Goal: Transaction & Acquisition: Purchase product/service

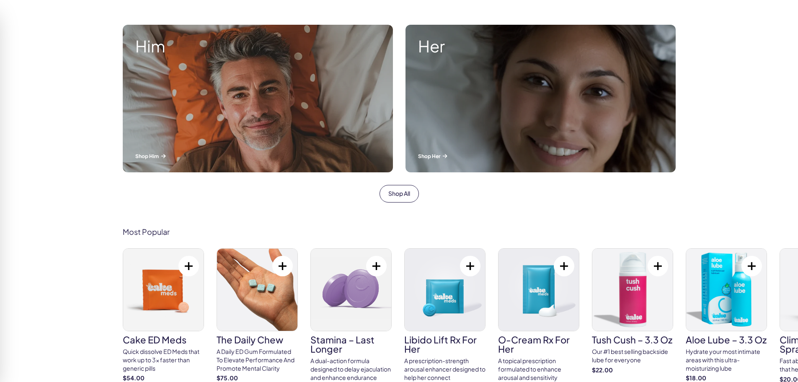
scroll to position [419, 0]
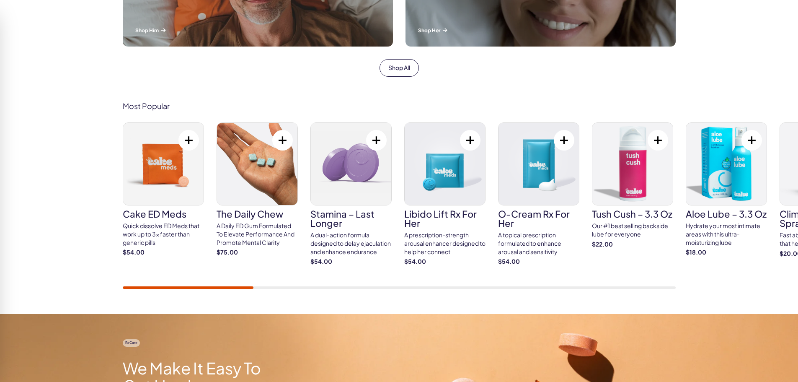
click at [162, 158] on img at bounding box center [163, 164] width 80 height 82
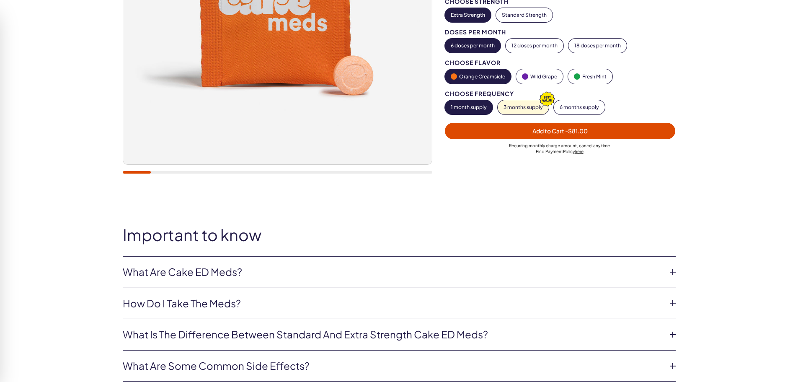
scroll to position [84, 0]
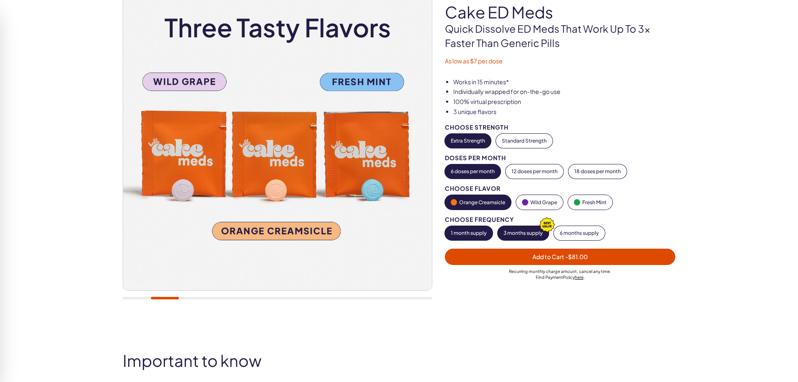
click at [524, 234] on button "3 months supply" at bounding box center [523, 233] width 51 height 14
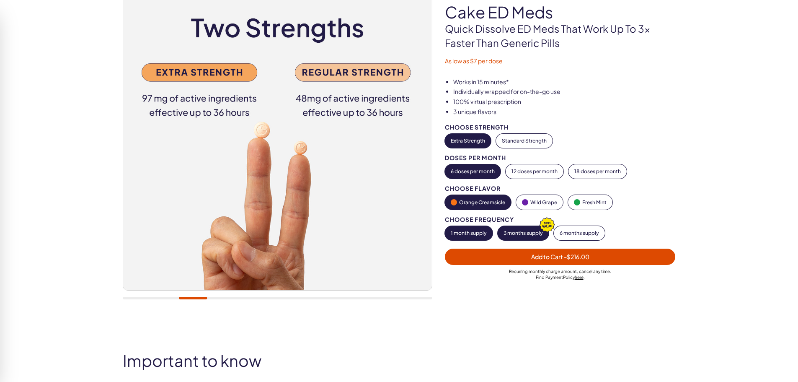
click at [479, 232] on button "1 month supply" at bounding box center [469, 233] width 48 height 14
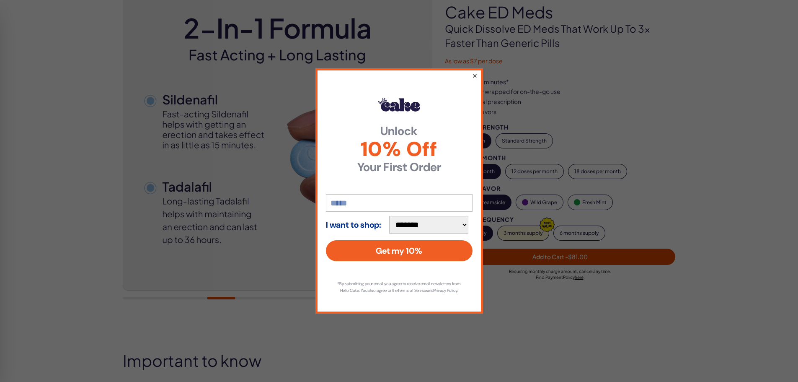
click at [476, 71] on button "×" at bounding box center [474, 75] width 5 height 10
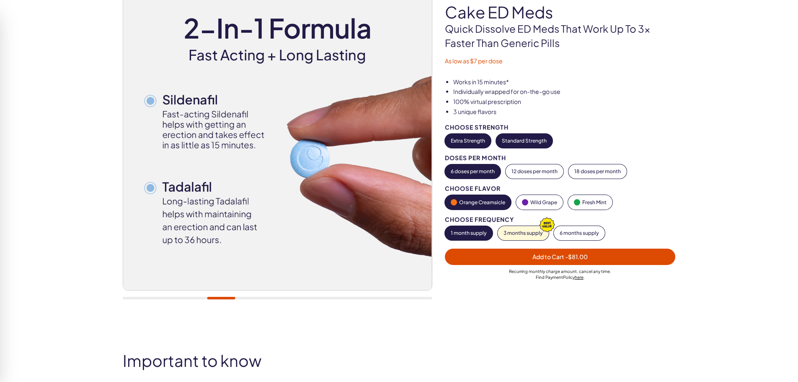
click at [523, 137] on button "Standard Strength" at bounding box center [524, 141] width 57 height 14
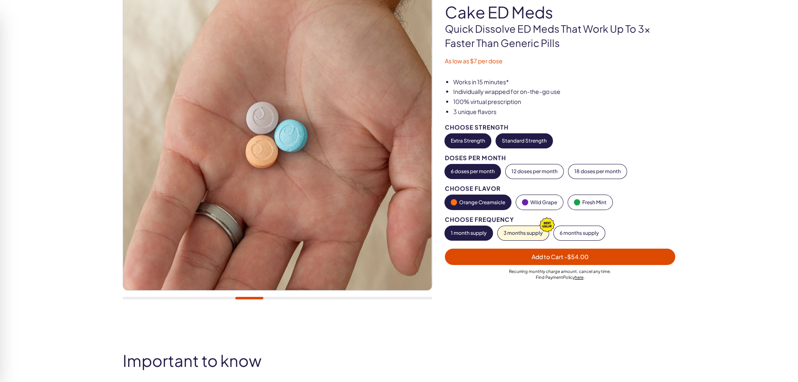
click at [464, 138] on button "Extra Strength" at bounding box center [468, 141] width 46 height 14
click at [526, 140] on button "Standard Strength" at bounding box center [524, 141] width 57 height 14
click at [470, 142] on button "Extra Strength" at bounding box center [468, 141] width 46 height 14
click at [533, 139] on button "Standard Strength" at bounding box center [524, 141] width 57 height 14
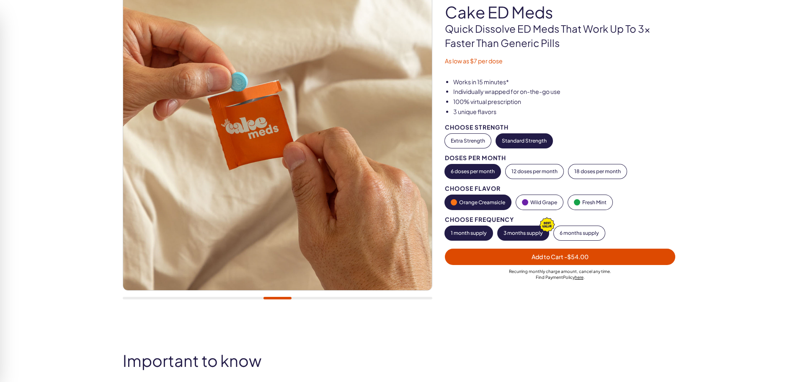
click at [537, 233] on icon "button" at bounding box center [547, 225] width 20 height 20
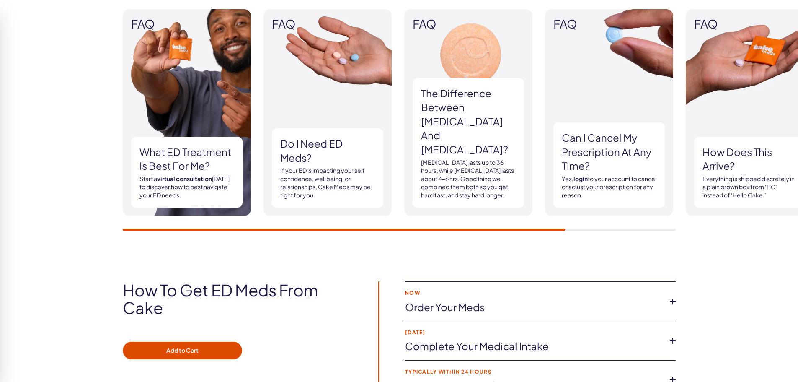
scroll to position [0, 0]
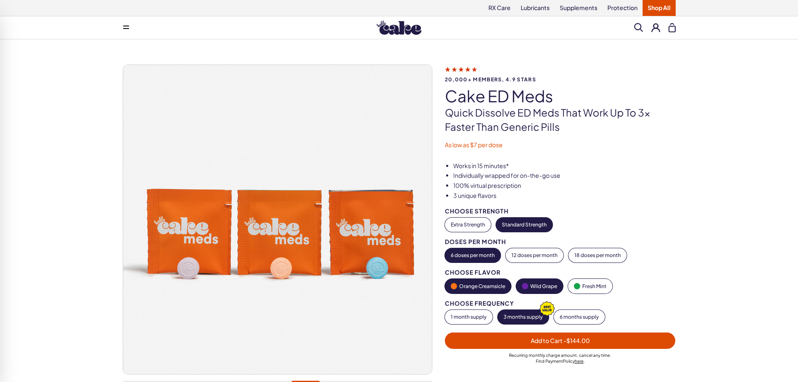
click at [548, 285] on button "Wild Grape" at bounding box center [539, 286] width 47 height 15
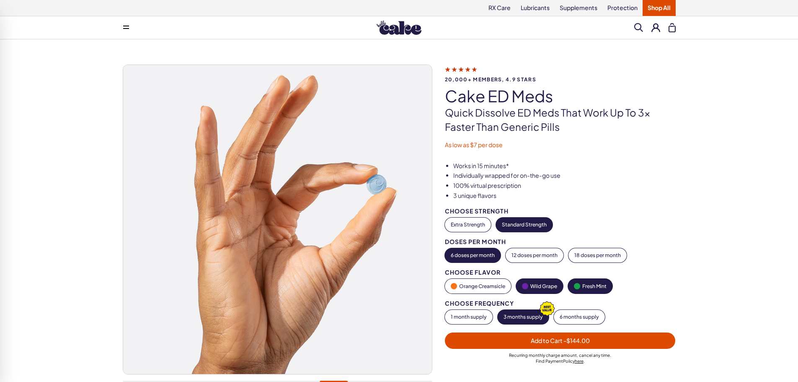
click at [587, 290] on button "Fresh Mint" at bounding box center [590, 286] width 44 height 15
click at [533, 280] on button "Wild Grape" at bounding box center [539, 286] width 47 height 15
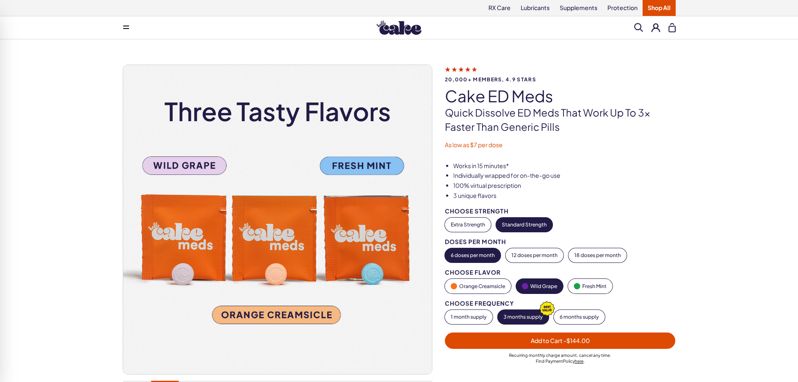
click at [658, 32] on div at bounding box center [656, 27] width 9 height 9
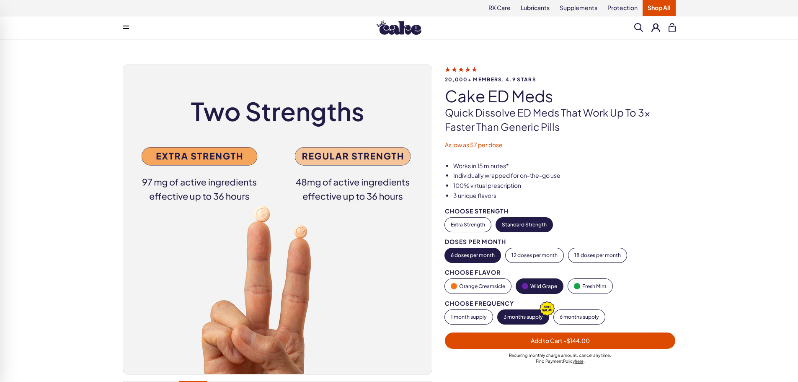
click at [656, 31] on button at bounding box center [656, 27] width 9 height 9
